Goal: Information Seeking & Learning: Understand process/instructions

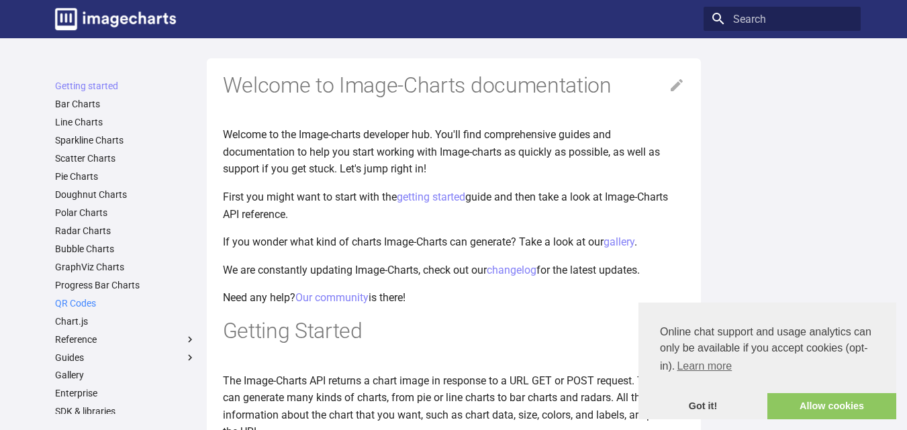
click at [74, 300] on link "QR Codes" at bounding box center [125, 303] width 141 height 12
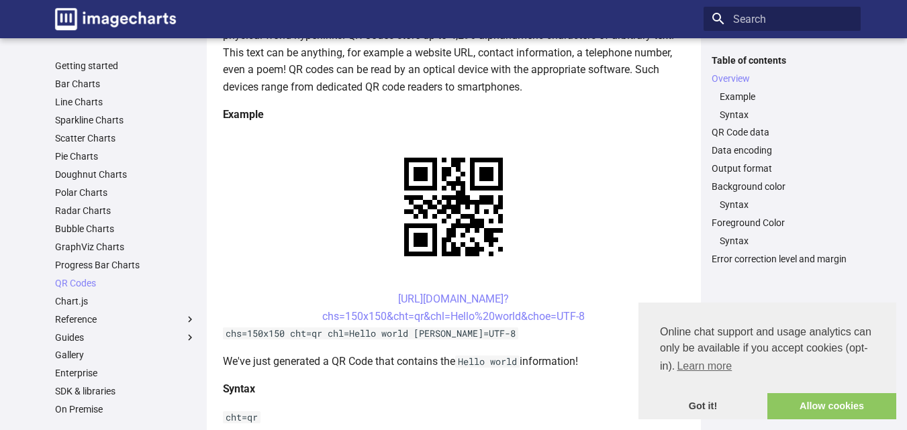
scroll to position [268, 0]
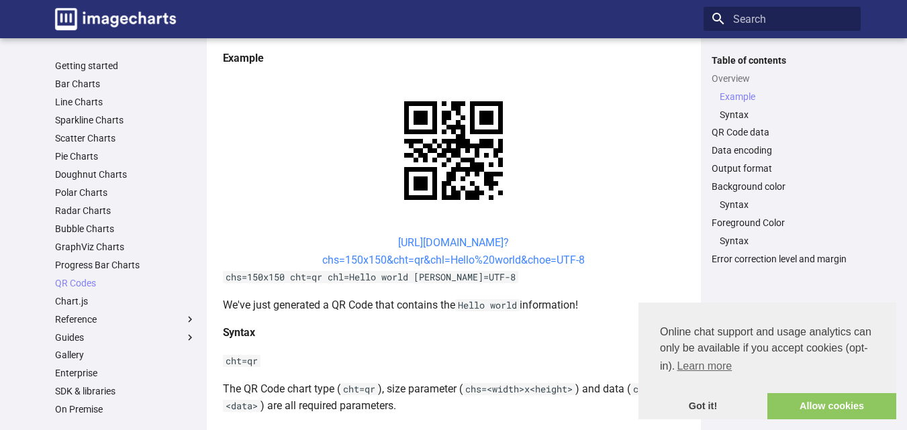
click at [411, 241] on link "[URL][DOMAIN_NAME]? chs=150x150&cht=qr&chl=Hello%20world&choe=UTF-8" at bounding box center [453, 251] width 262 height 30
click at [411, 241] on link "https://image-charts.com/chart? chs=150x150&cht=qr&chl=Hello%20world&choe=UTF-8" at bounding box center [453, 251] width 262 height 30
click at [374, 258] on link "https://image-charts.com/chart? chs=150x150&cht=qr&chl=Hello%20world&choe=UTF-8" at bounding box center [453, 251] width 262 height 30
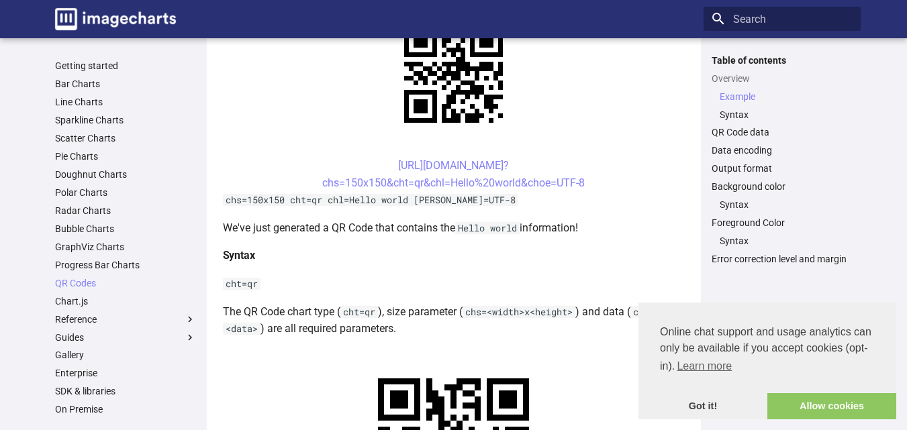
scroll to position [347, 0]
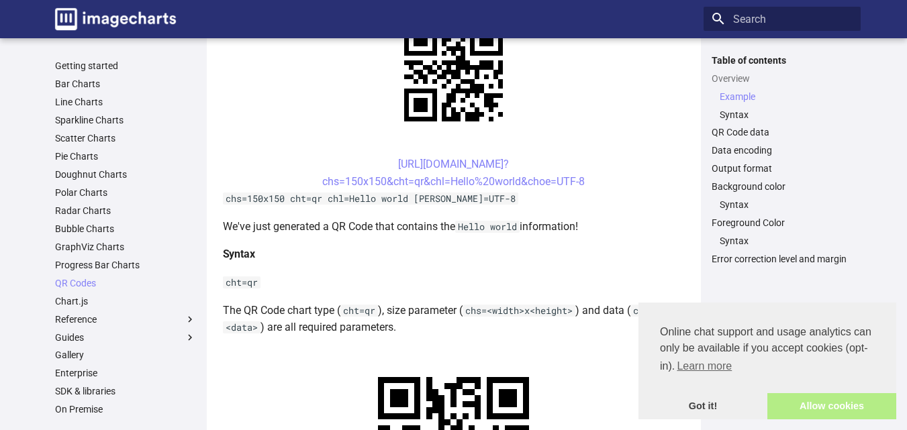
click at [830, 405] on link "Allow cookies" at bounding box center [831, 406] width 129 height 27
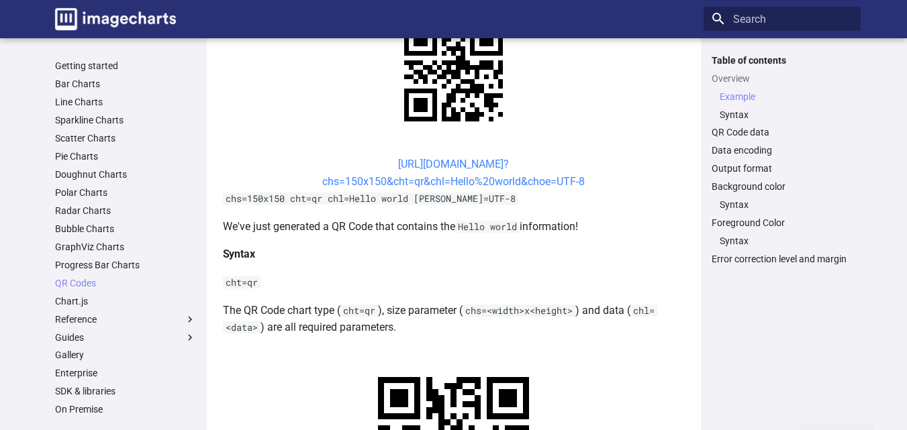
click at [457, 177] on link "https://image-charts.com/chart? chs=150x150&cht=qr&chl=Hello%20world&choe=UTF-8" at bounding box center [453, 173] width 262 height 30
click at [378, 279] on p "cht=qr" at bounding box center [454, 282] width 462 height 17
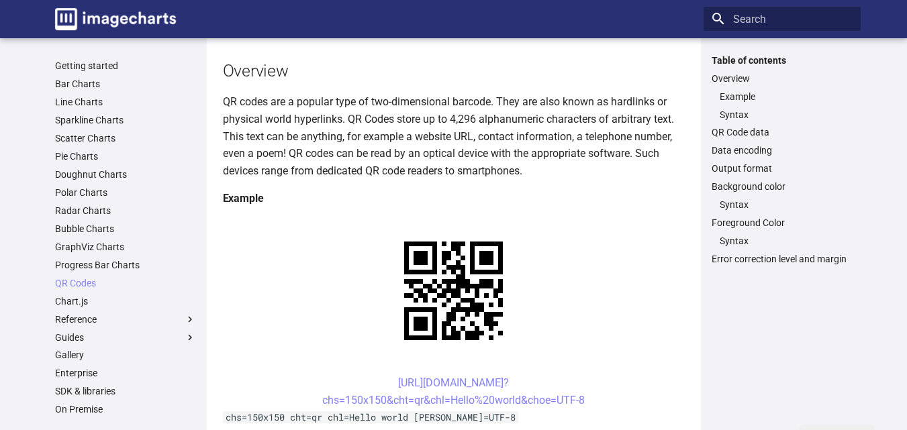
scroll to position [134, 0]
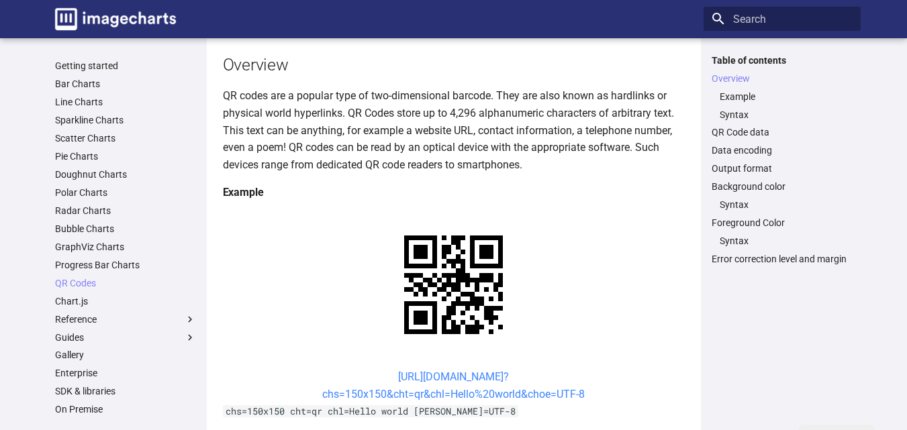
drag, startPoint x: 378, startPoint y: 381, endPoint x: 370, endPoint y: 395, distance: 15.3
click at [370, 395] on link "https://image-charts.com/chart? chs=150x150&cht=qr&chl=Hello%20world&choe=UTF-8" at bounding box center [453, 385] width 262 height 30
click at [393, 386] on center "https://image-charts.com/chart? chs=150x150&cht=qr&chl=Hello%20world&choe=UTF-8" at bounding box center [454, 385] width 462 height 34
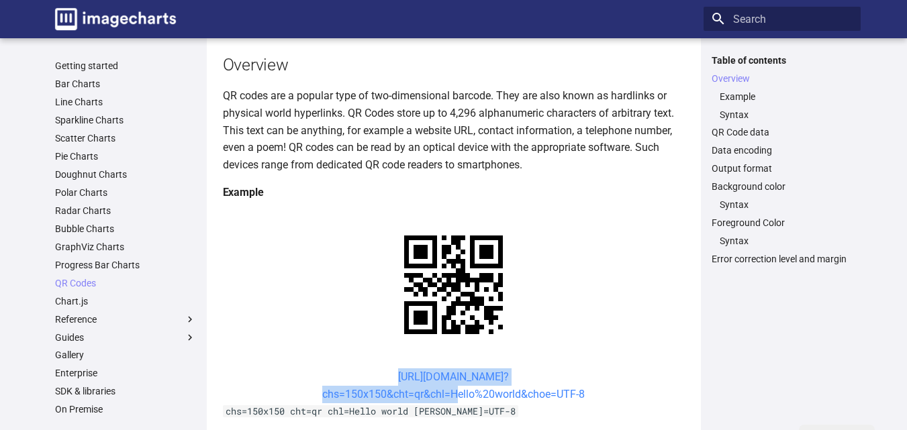
drag, startPoint x: 366, startPoint y: 370, endPoint x: 448, endPoint y: 396, distance: 86.4
copy link "https://image-charts.com/chart? chs=150x150&cht=qr&chl="
